Goal: Check status: Check status

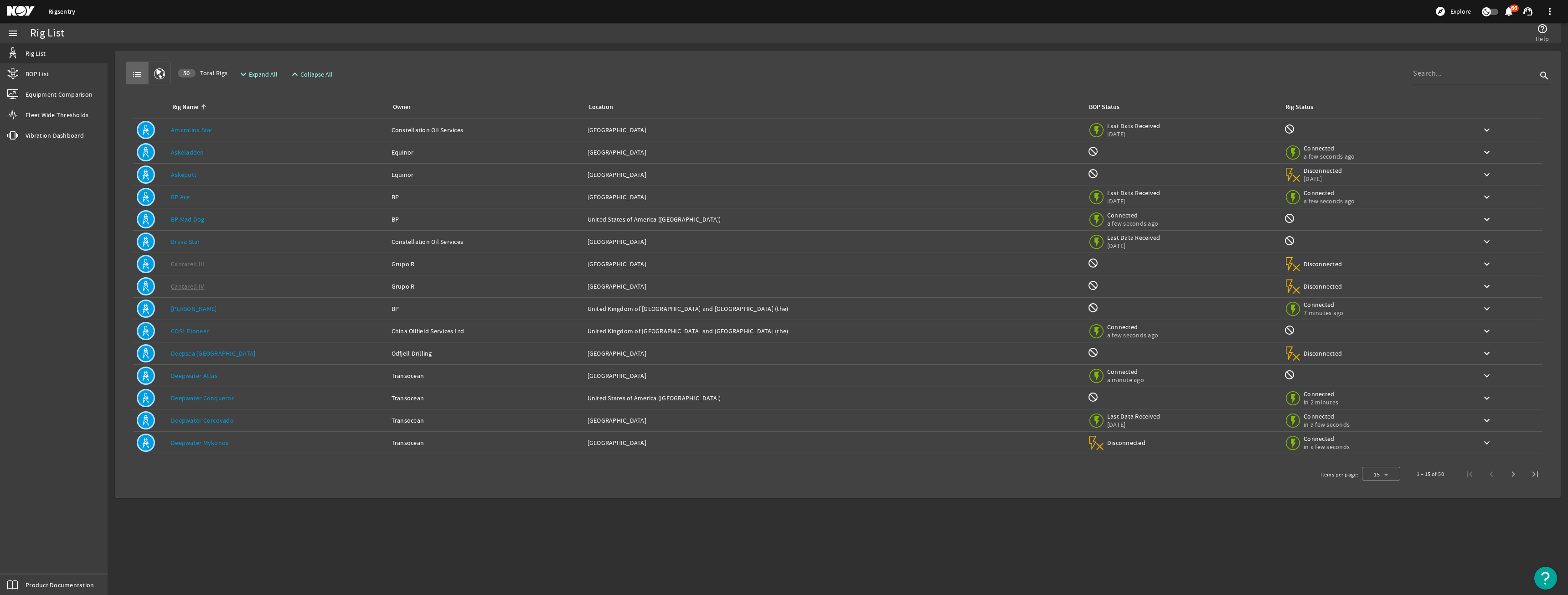
click at [391, 380] on div "Owner: Transocean" at bounding box center [486, 376] width 189 height 9
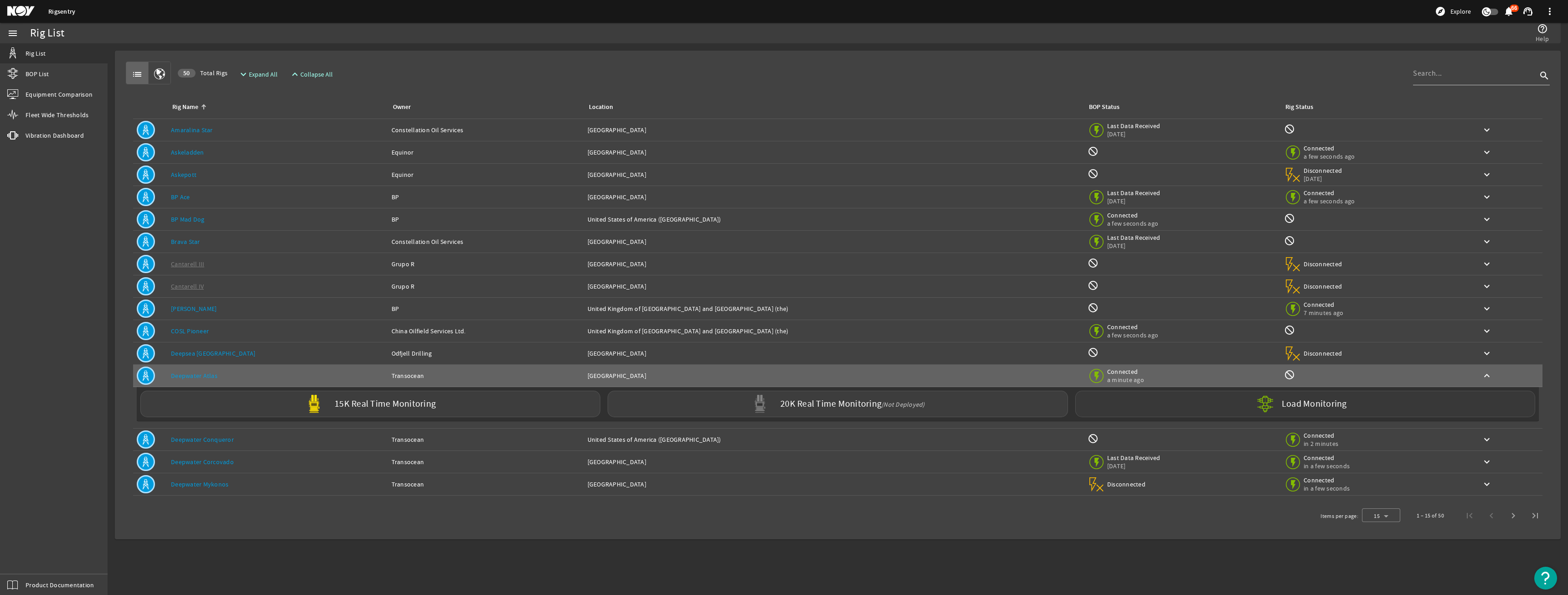
click at [1117, 394] on div "Load Monitoring" at bounding box center [1306, 404] width 460 height 26
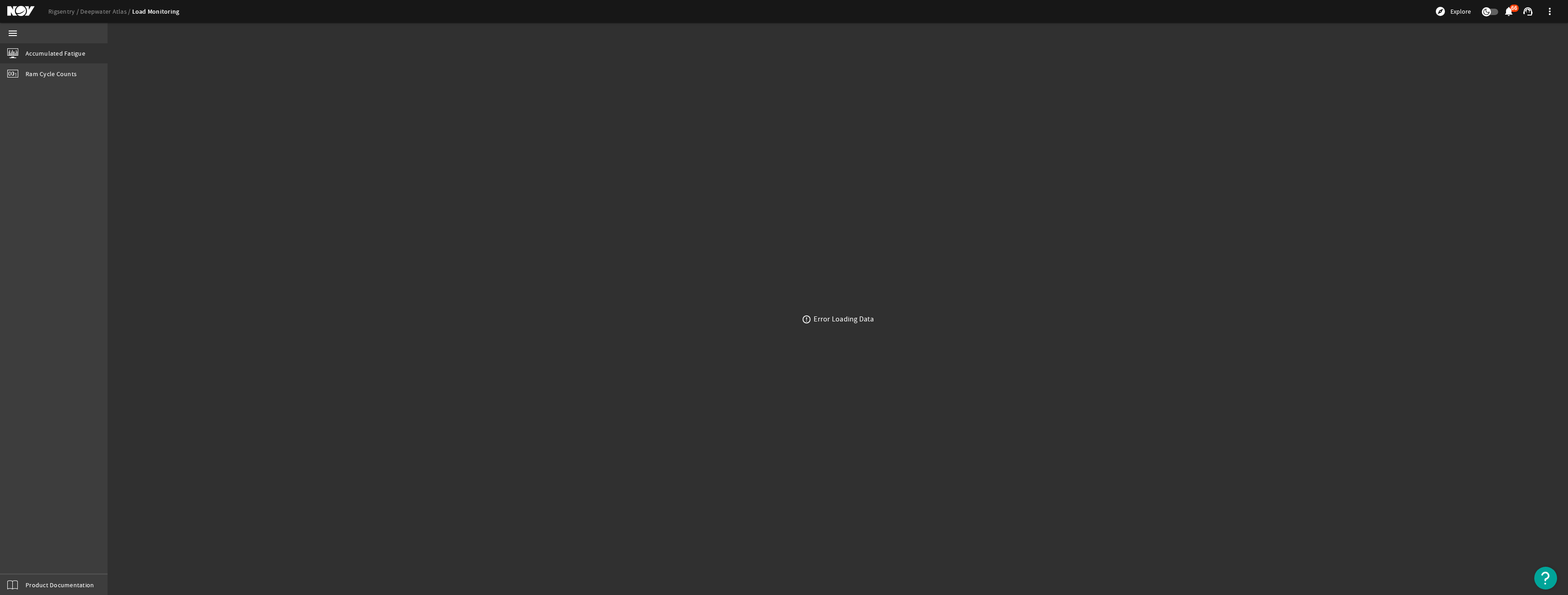
click at [75, 86] on div "menu Accumulated Fatigue Ram Cycle Counts Product Documentation" at bounding box center [54, 309] width 108 height 572
click at [59, 10] on link "Rigsentry" at bounding box center [64, 11] width 32 height 8
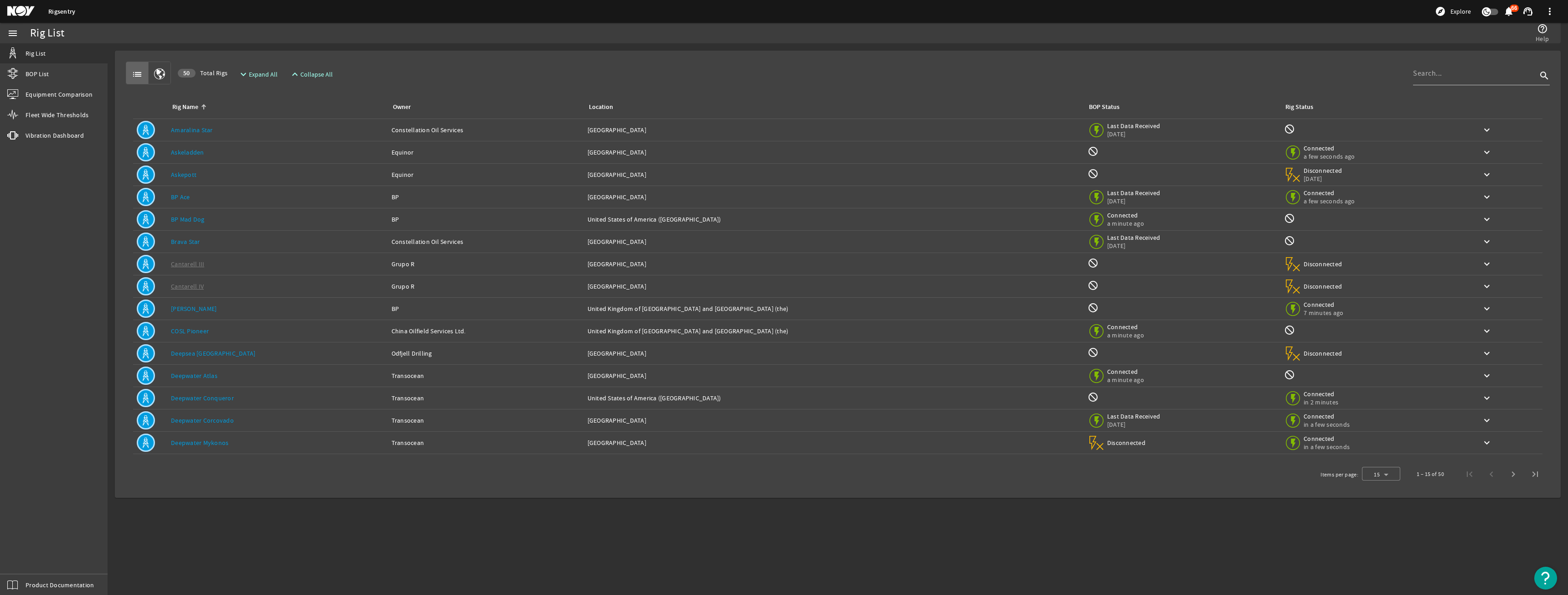
click at [1485, 15] on icon "button" at bounding box center [1486, 12] width 6 height 6
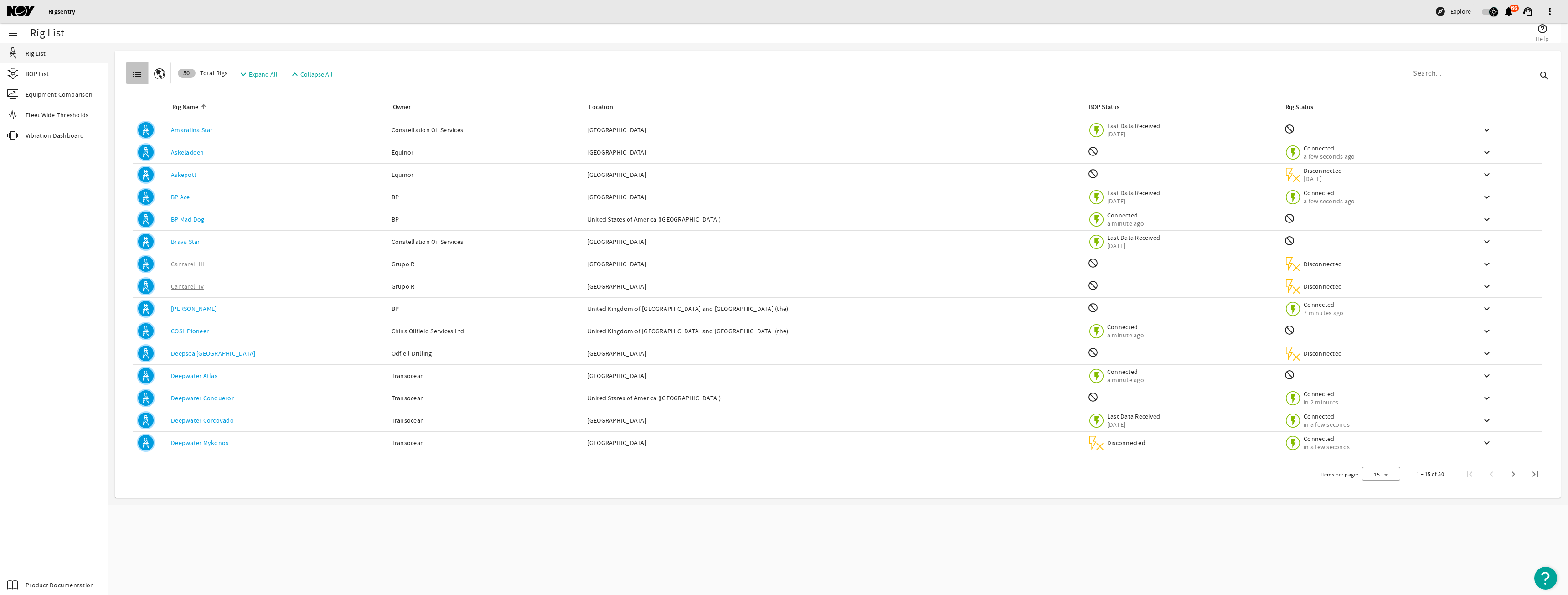
click at [1485, 15] on span "button" at bounding box center [1489, 12] width 16 height 6
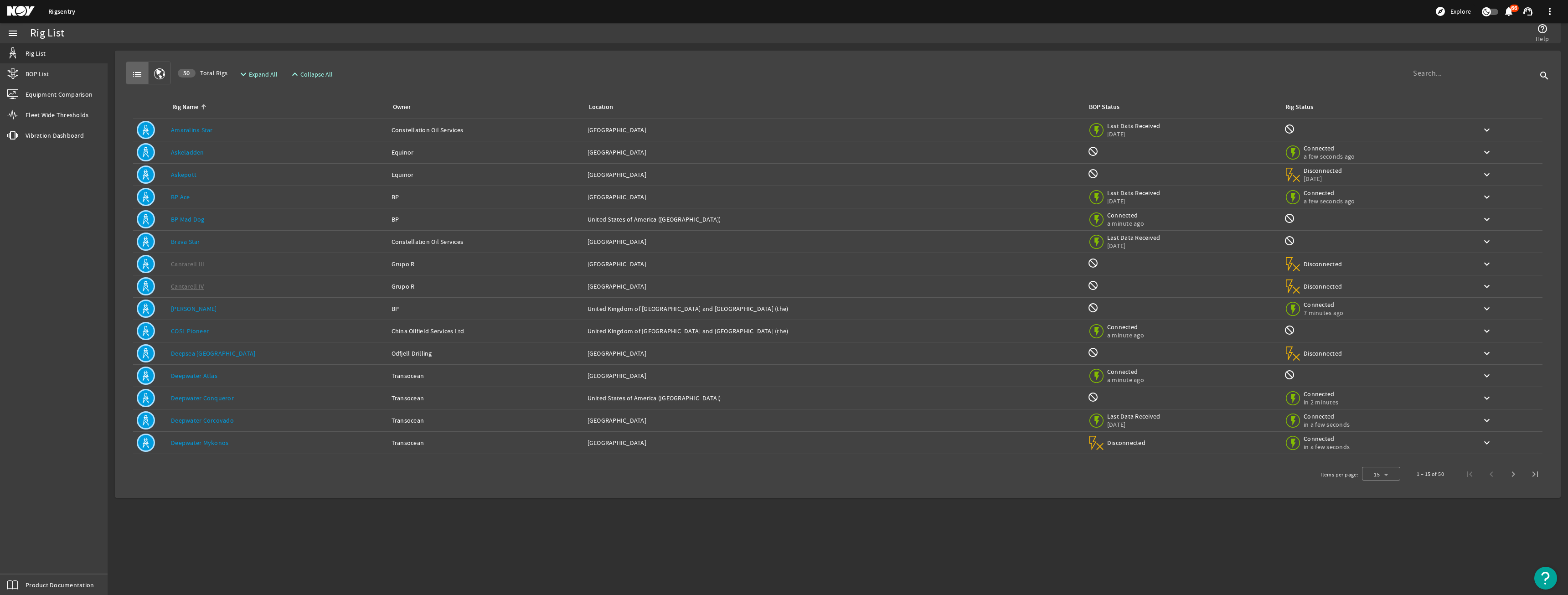
click at [1485, 15] on icon "button" at bounding box center [1486, 12] width 6 height 6
click at [1485, 15] on span "button" at bounding box center [1489, 12] width 16 height 6
click at [1485, 15] on icon "button" at bounding box center [1486, 12] width 6 height 6
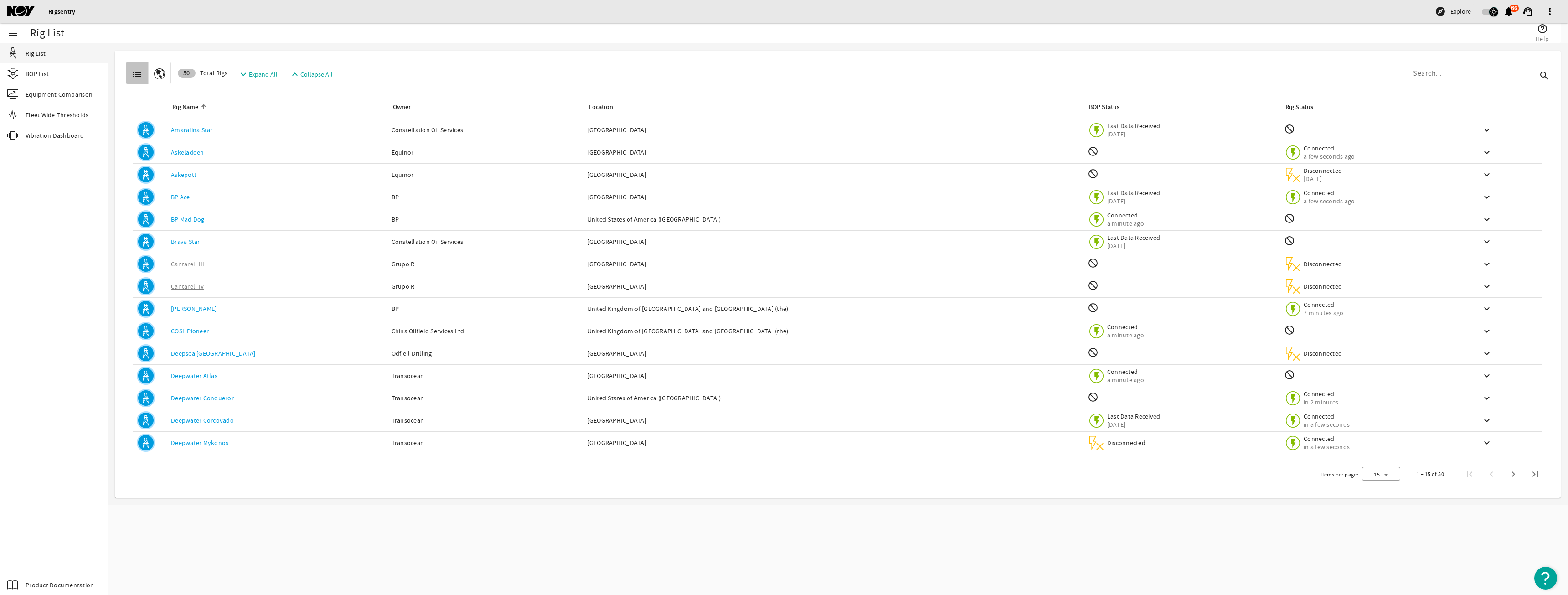
click at [1485, 14] on span "button" at bounding box center [1489, 12] width 16 height 6
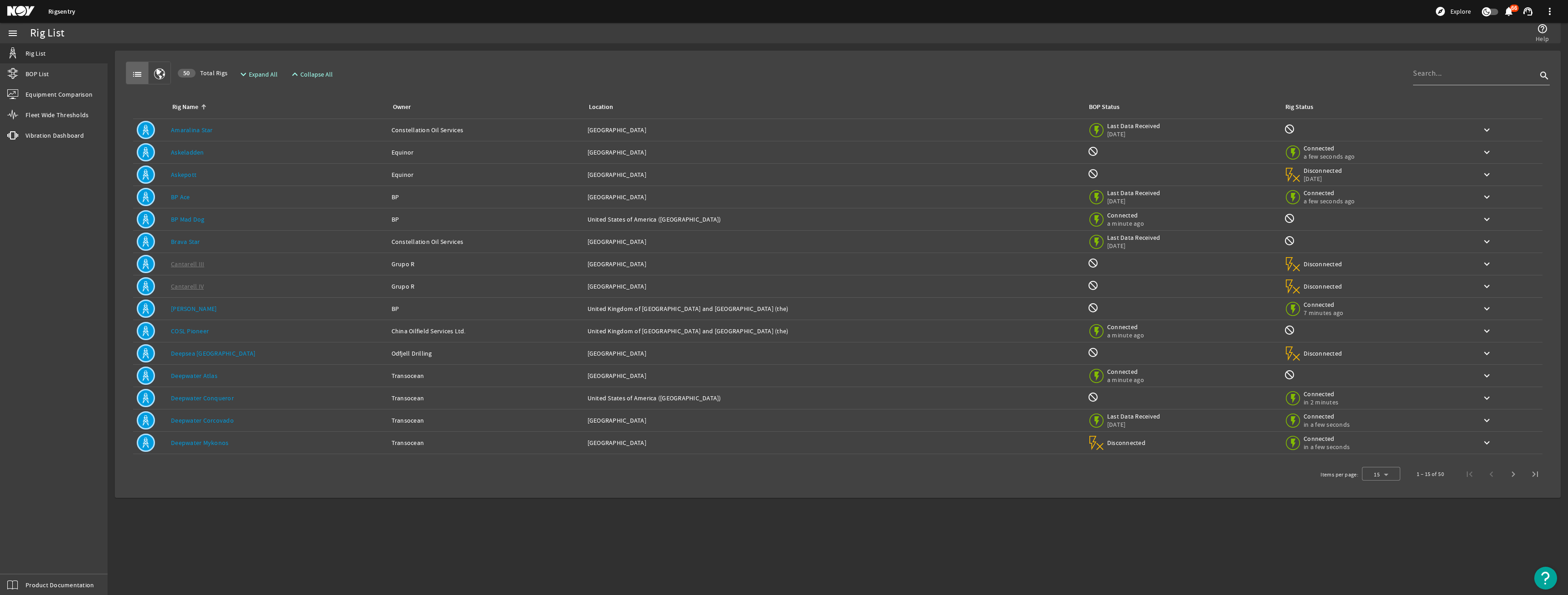
click at [1485, 14] on icon "button" at bounding box center [1486, 12] width 8 height 8
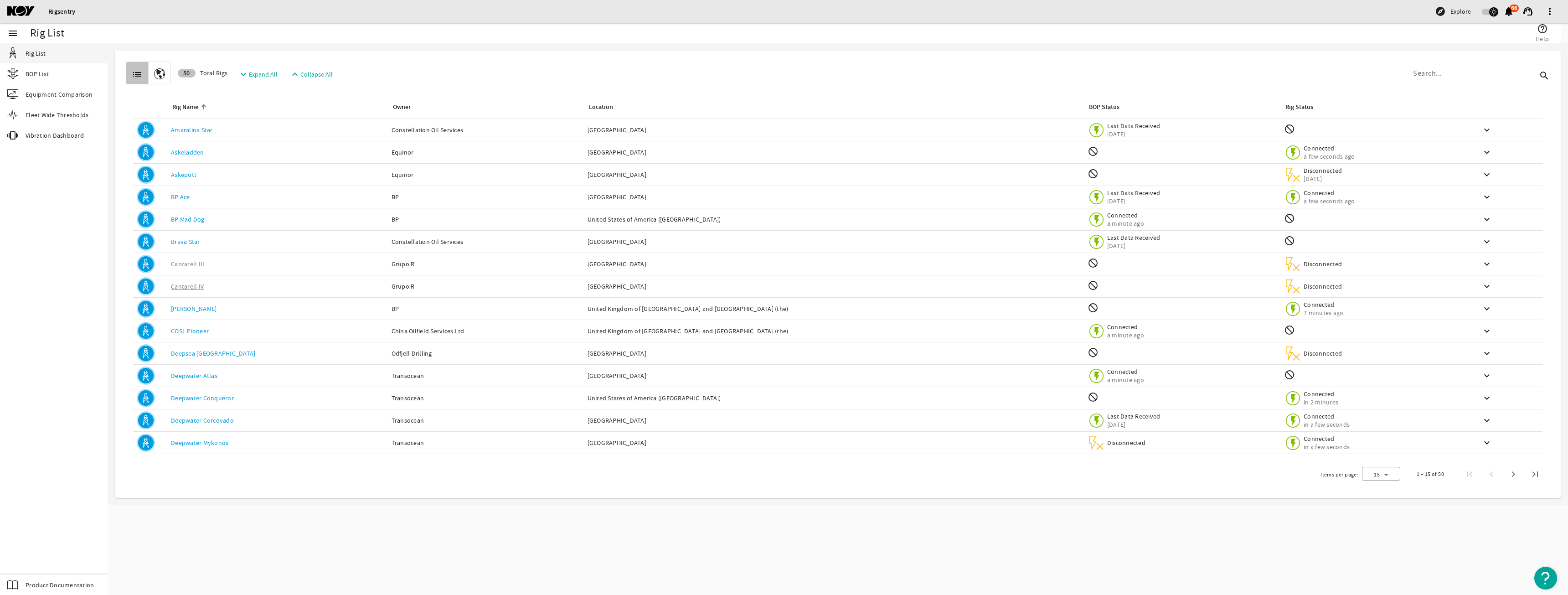
click at [1485, 14] on span "button" at bounding box center [1489, 12] width 16 height 6
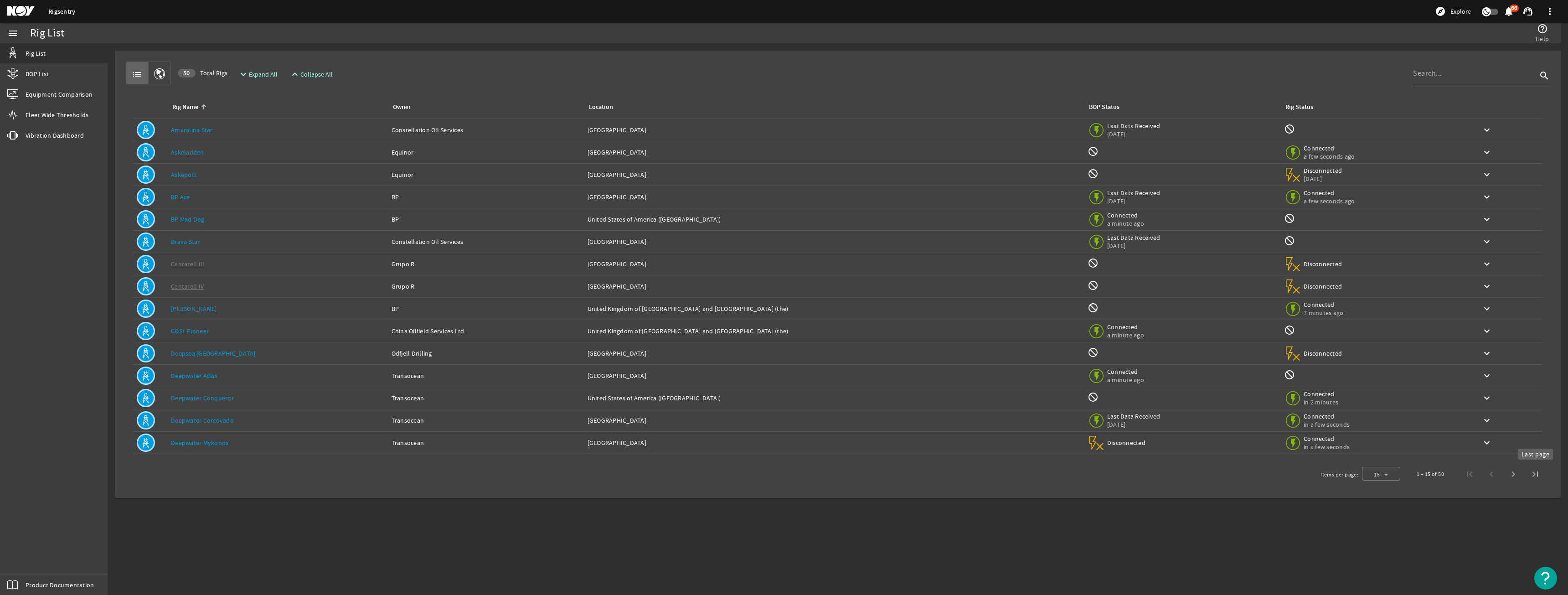
click at [1529, 478] on span "Last page" at bounding box center [1535, 474] width 22 height 22
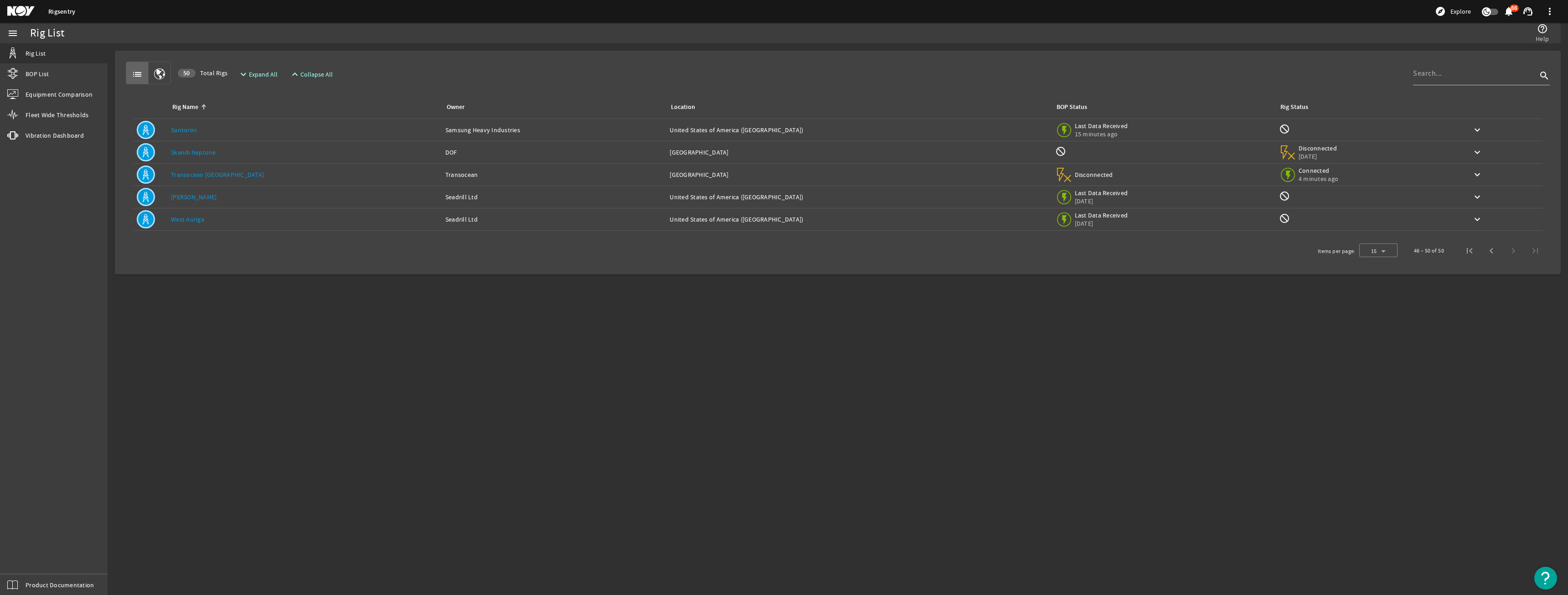
click at [198, 124] on td "Rig Name: Santorini" at bounding box center [304, 130] width 275 height 23
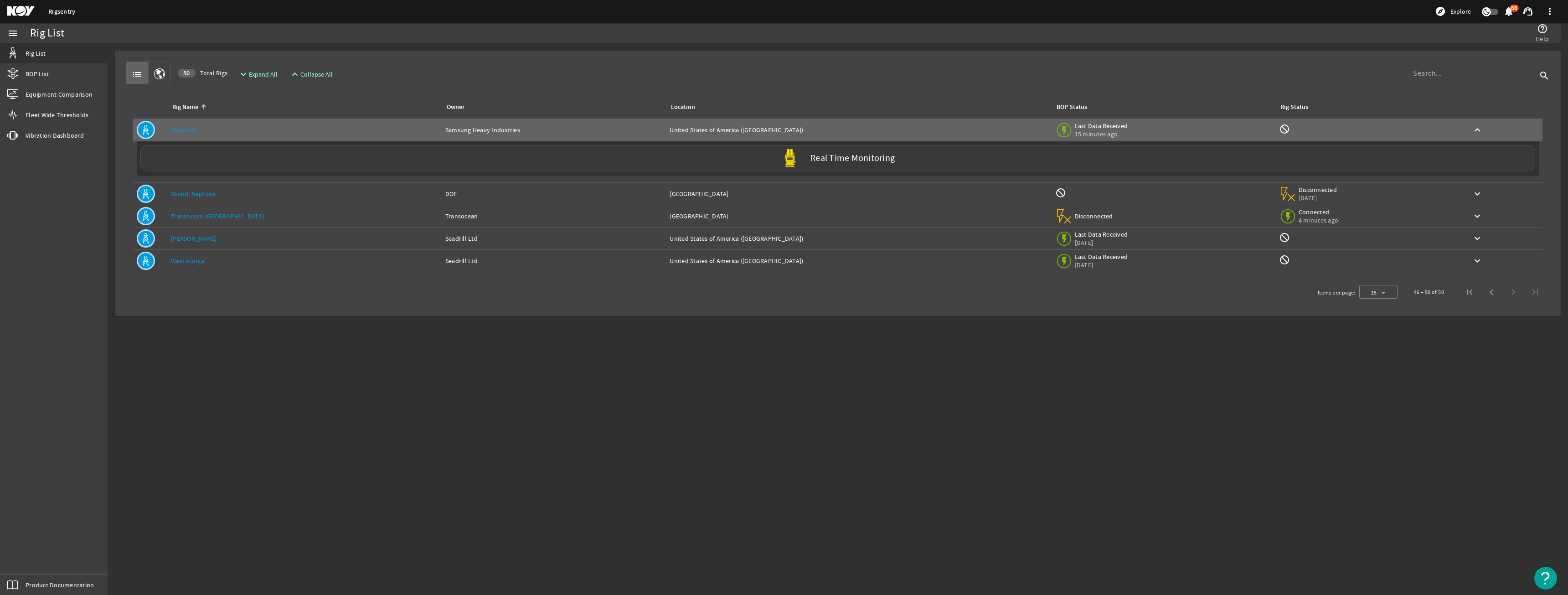
click at [200, 163] on div "Real Time Monitoring" at bounding box center [838, 158] width 1395 height 26
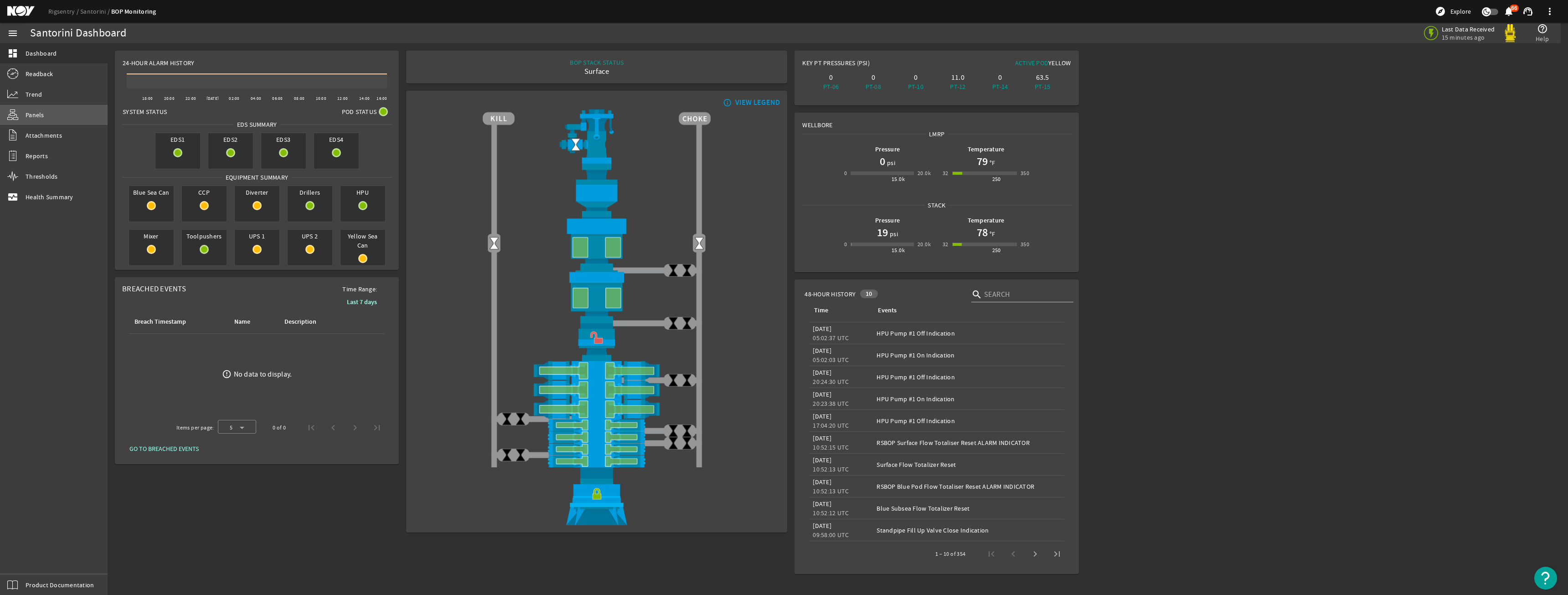
click at [72, 111] on link "Panels" at bounding box center [54, 114] width 108 height 20
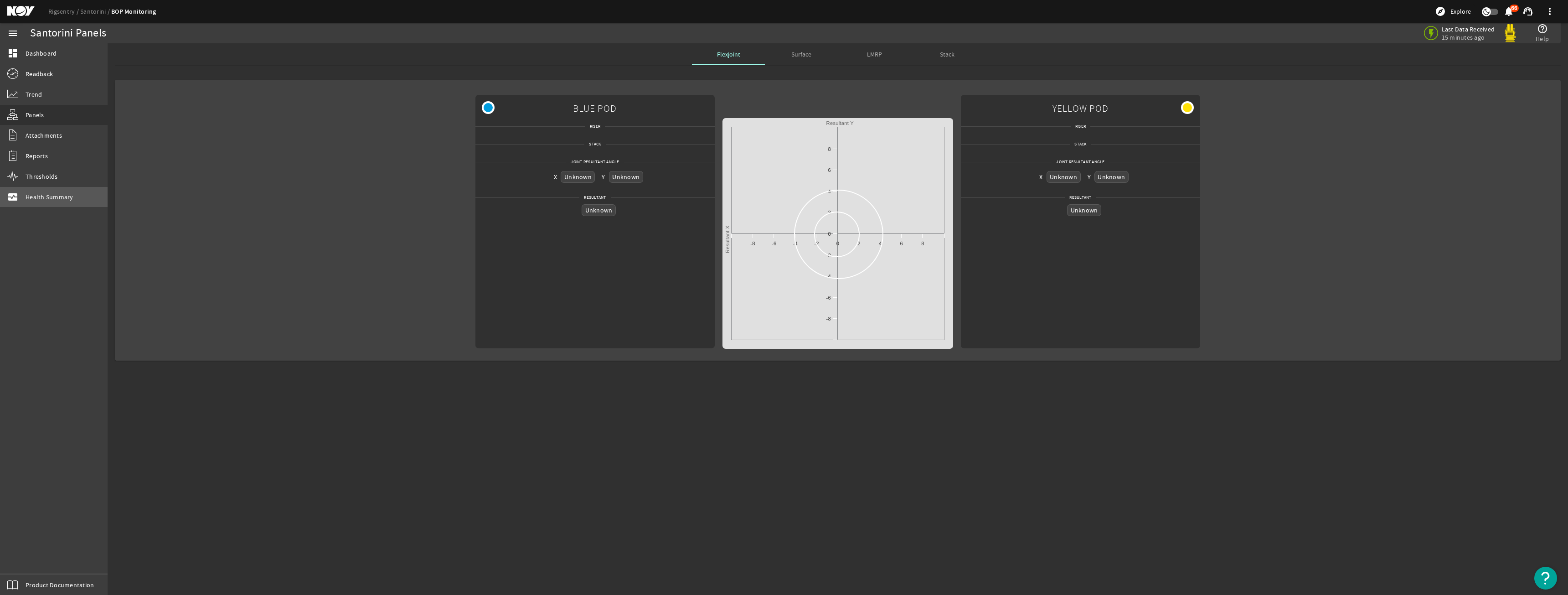
click at [38, 197] on span "Health Summary" at bounding box center [49, 197] width 48 height 9
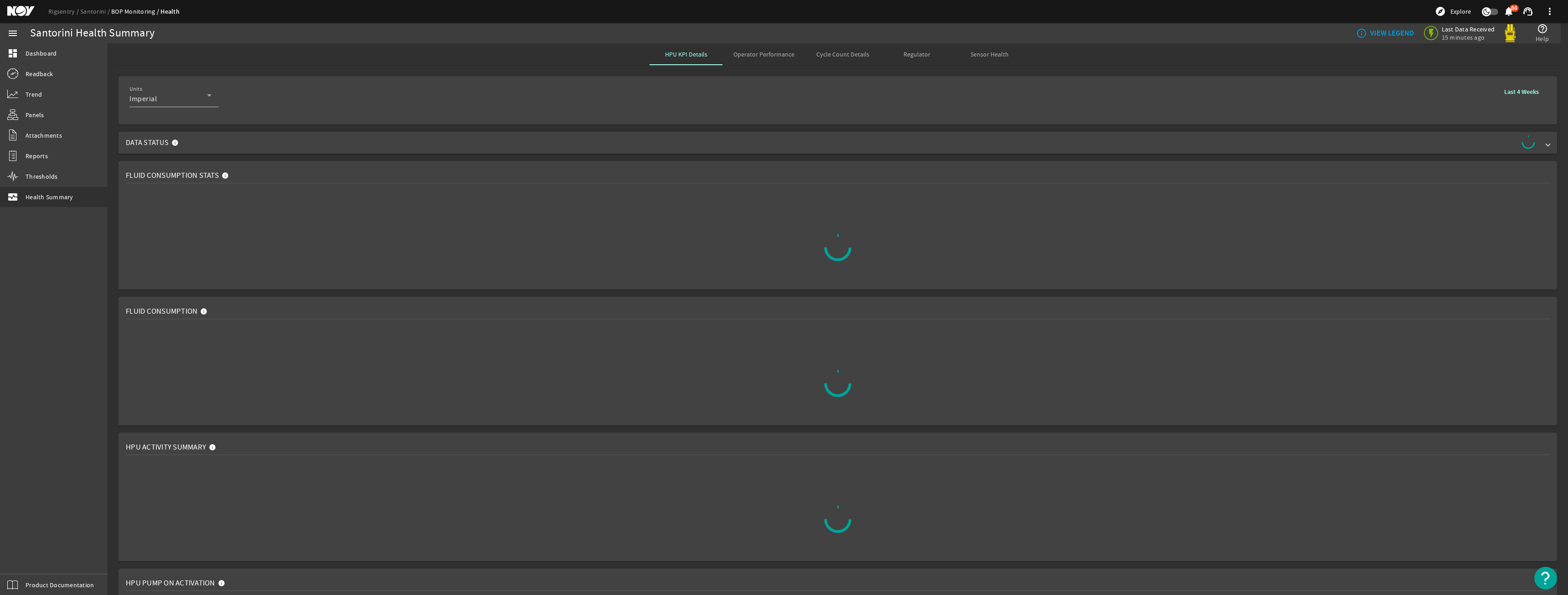
click at [923, 133] on mat-expansion-panel-header "Data Status" at bounding box center [838, 143] width 1438 height 22
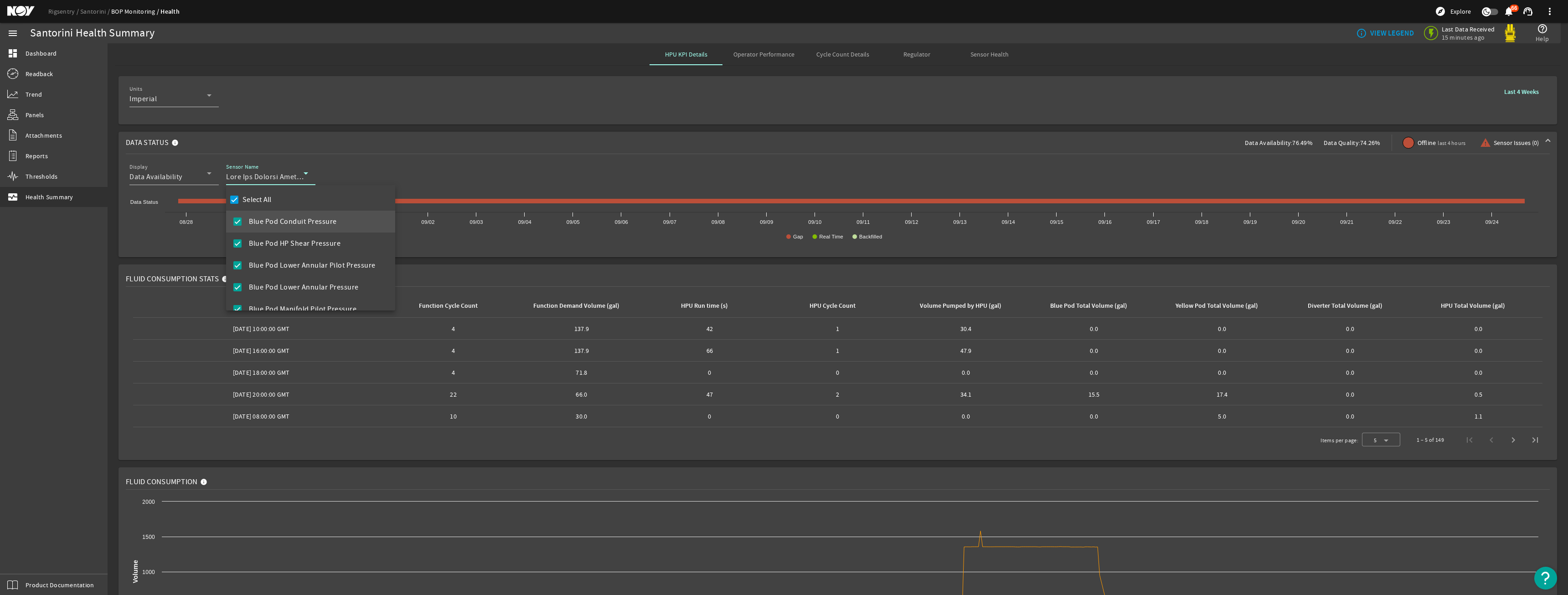
click at [253, 199] on label "Select All" at bounding box center [256, 200] width 31 height 9
click at [240, 199] on input "Select All" at bounding box center [234, 200] width 13 height 13
checkbox input "false"
click at [306, 262] on mat-option "Diverter Manifold Pressure" at bounding box center [310, 269] width 169 height 22
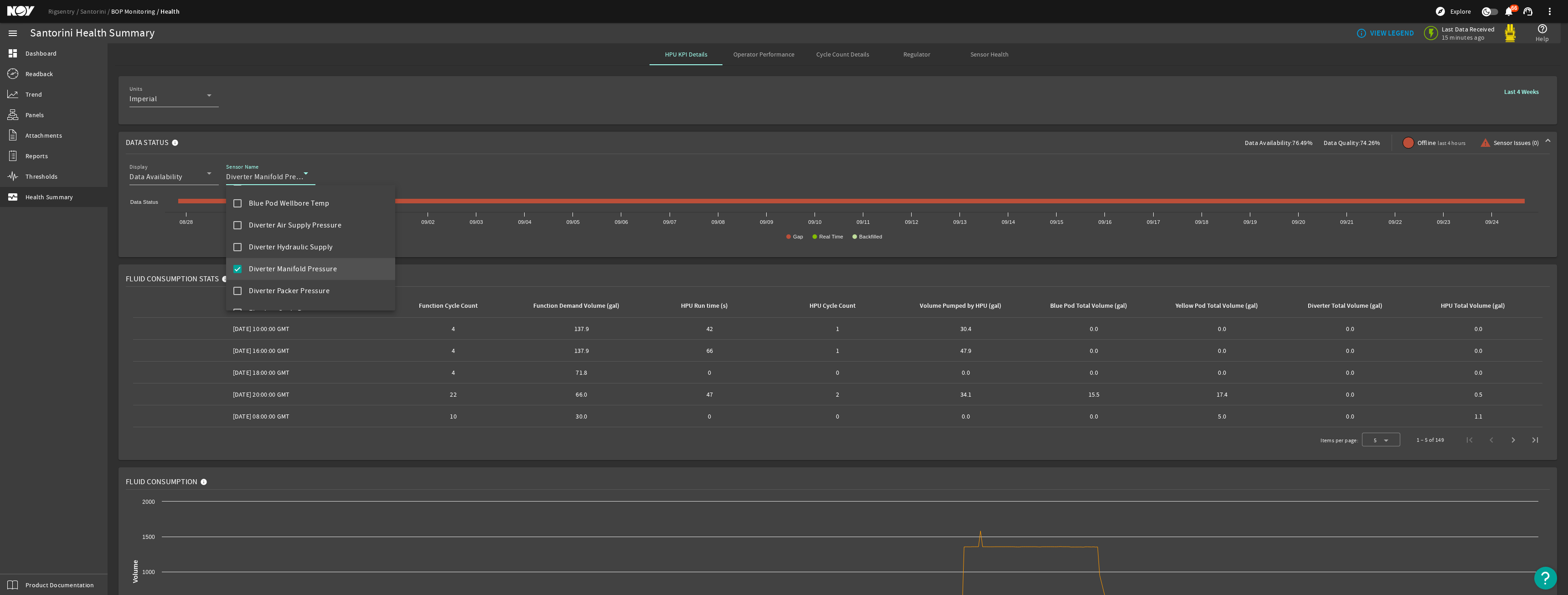
click at [507, 258] on div at bounding box center [784, 297] width 1568 height 595
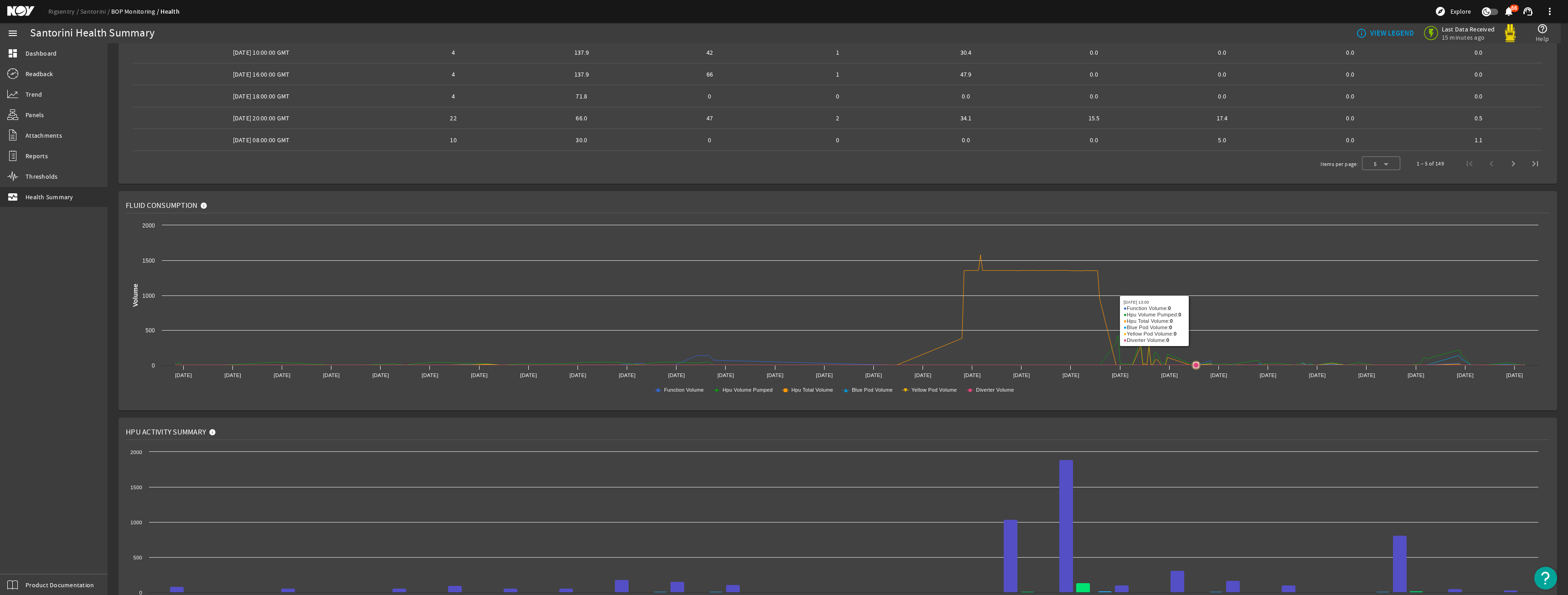
scroll to position [410, 0]
